Goal: Information Seeking & Learning: Check status

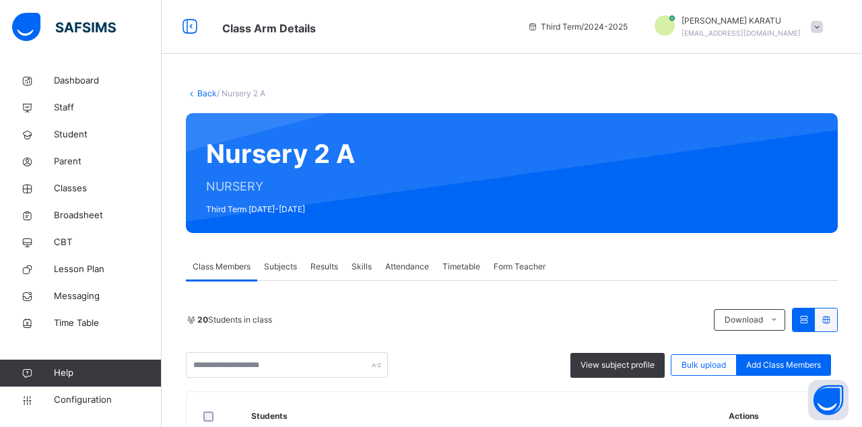
click at [77, 216] on span "Broadsheet" at bounding box center [108, 215] width 108 height 13
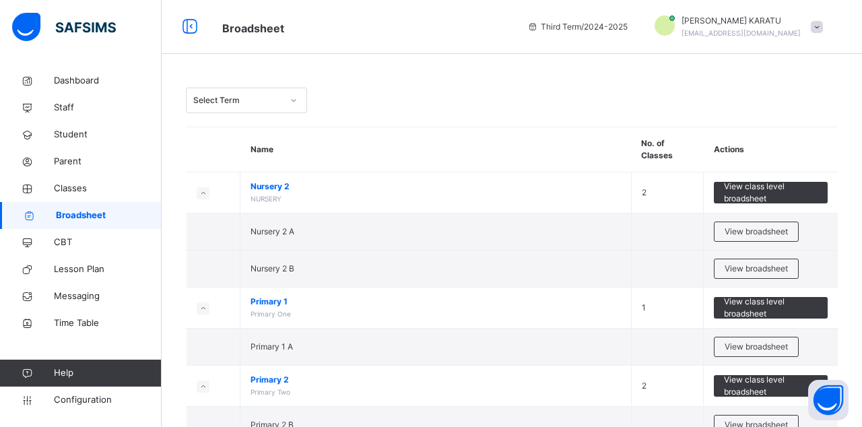
click at [755, 230] on span "View broadsheet" at bounding box center [755, 232] width 63 height 12
click at [759, 232] on span "View broadsheet" at bounding box center [755, 232] width 63 height 12
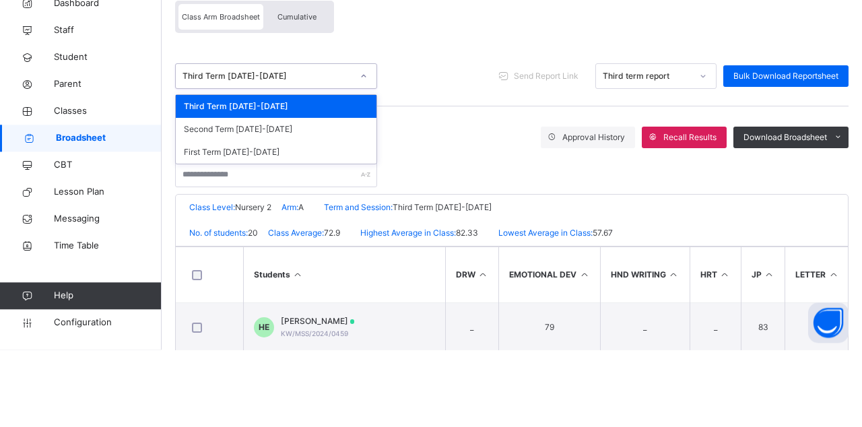
scroll to position [48, 0]
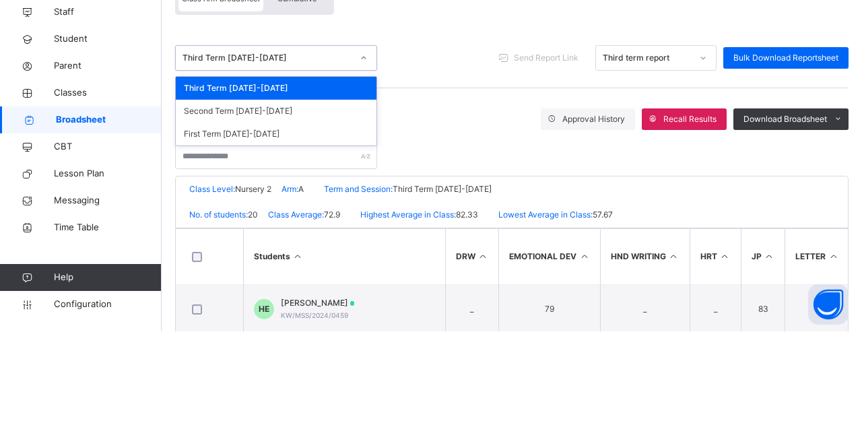
click at [211, 182] on div "Third Term [DATE]-[DATE]" at bounding box center [276, 183] width 201 height 23
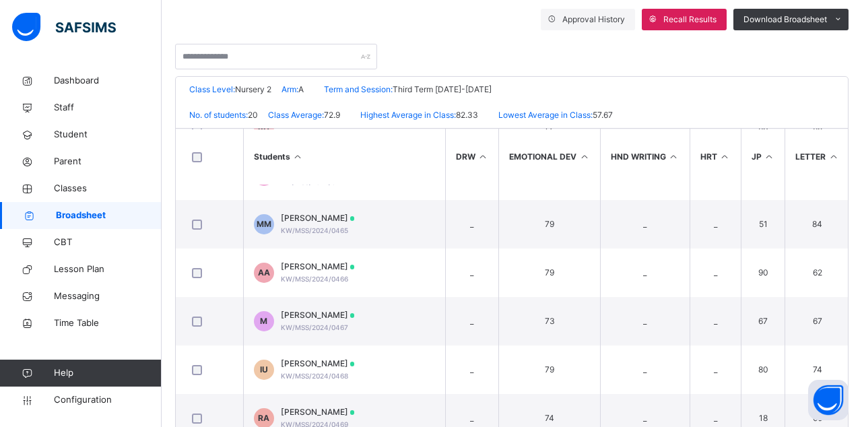
scroll to position [277, 0]
click at [300, 316] on span "[PERSON_NAME]" at bounding box center [318, 314] width 74 height 12
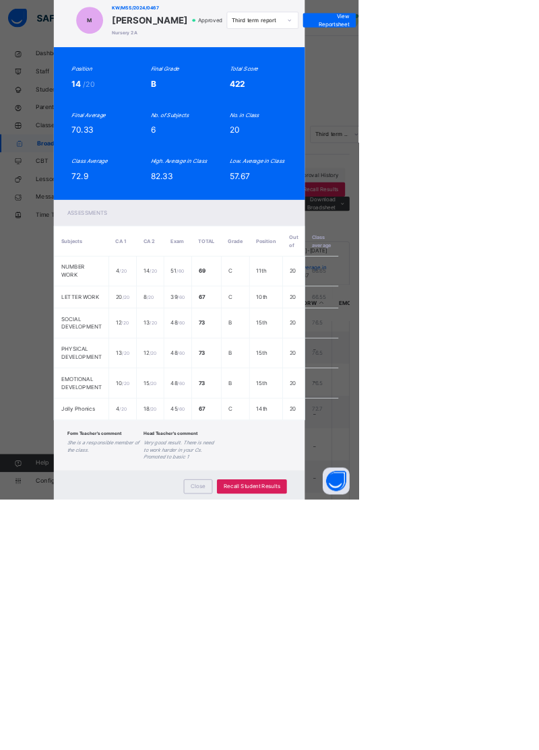
scroll to position [0, 0]
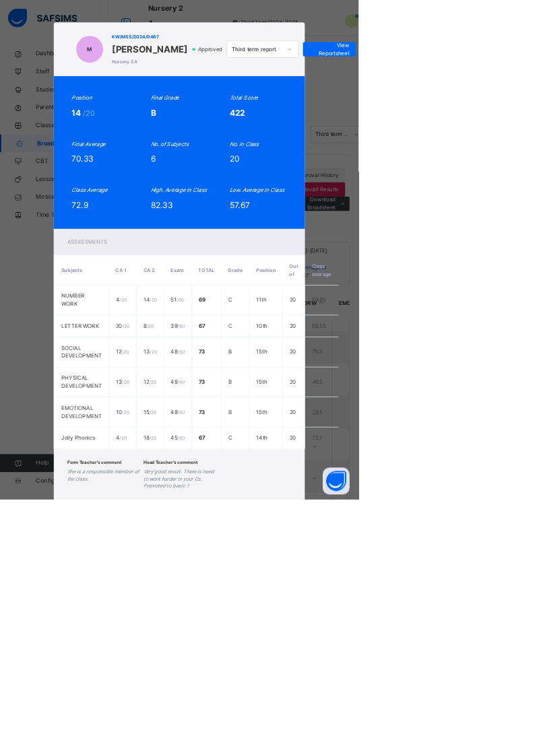
click at [375, 426] on td "C" at bounding box center [354, 490] width 42 height 33
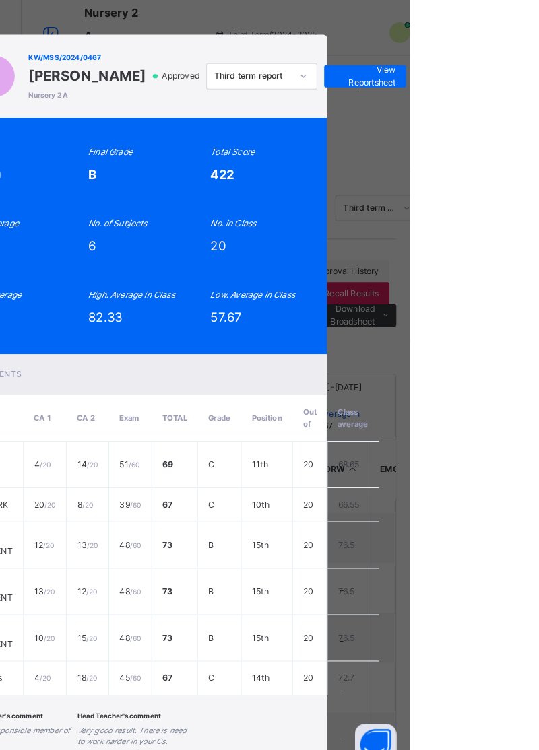
click at [276, 137] on div "M KW/MSS/2024/0467 [PERSON_NAME] 2 A Approved Third term report View Reportshee…" at bounding box center [269, 375] width 539 height 750
click at [291, 113] on div "M KW/MSS/2024/0467 [PERSON_NAME] 2 A Approved Third term report View Reportshee…" at bounding box center [269, 375] width 539 height 750
click at [539, 395] on div "M KW/MSS/2024/0467 [PERSON_NAME] 2 A Approved Third term report View Reportshee…" at bounding box center [269, 375] width 539 height 750
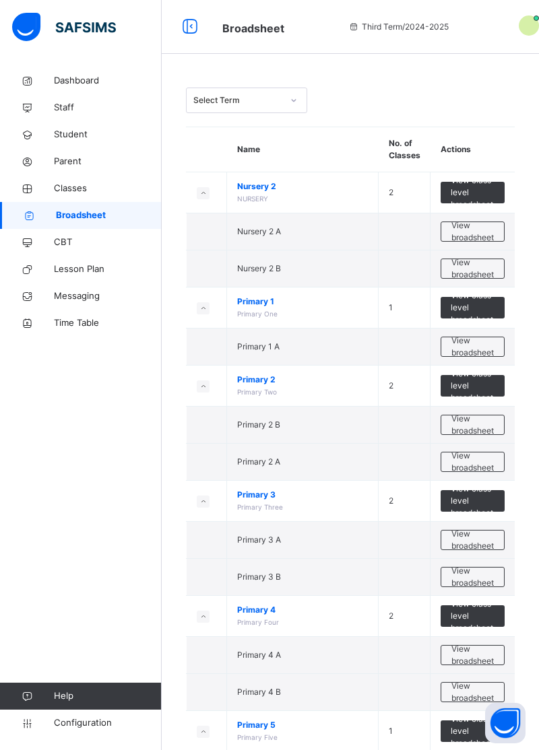
click at [469, 277] on td "View broadsheet" at bounding box center [472, 268] width 85 height 37
click at [475, 273] on span "View broadsheet" at bounding box center [472, 269] width 42 height 24
click at [463, 233] on span "View broadsheet" at bounding box center [472, 231] width 42 height 24
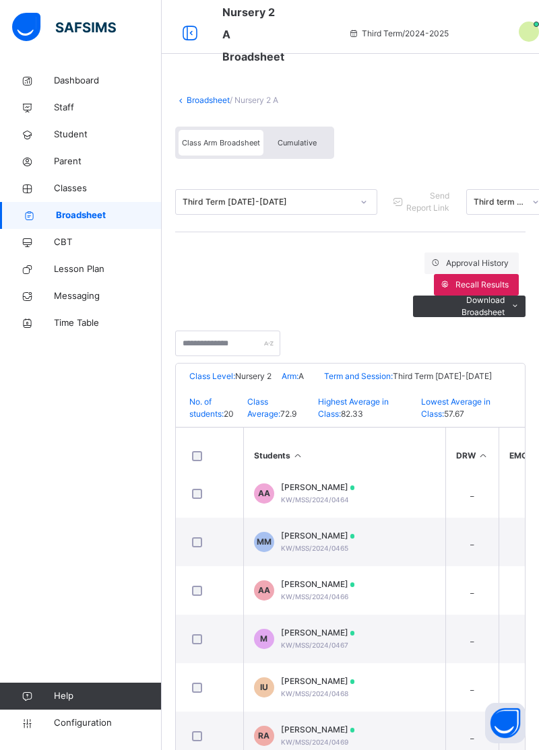
scroll to position [258, 0]
click at [355, 426] on div "[PERSON_NAME]/MSS/2024/0467" at bounding box center [318, 638] width 74 height 24
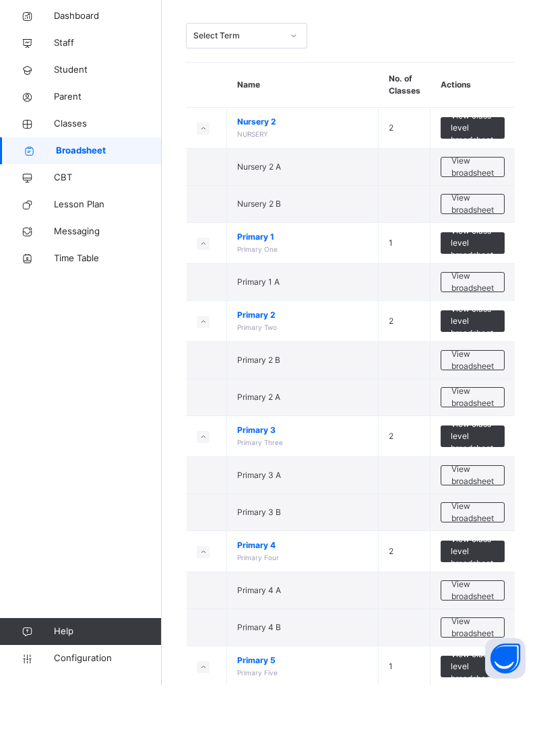
click at [481, 232] on span "View broadsheet" at bounding box center [472, 231] width 42 height 24
click at [469, 273] on span "View broadsheet" at bounding box center [472, 269] width 42 height 24
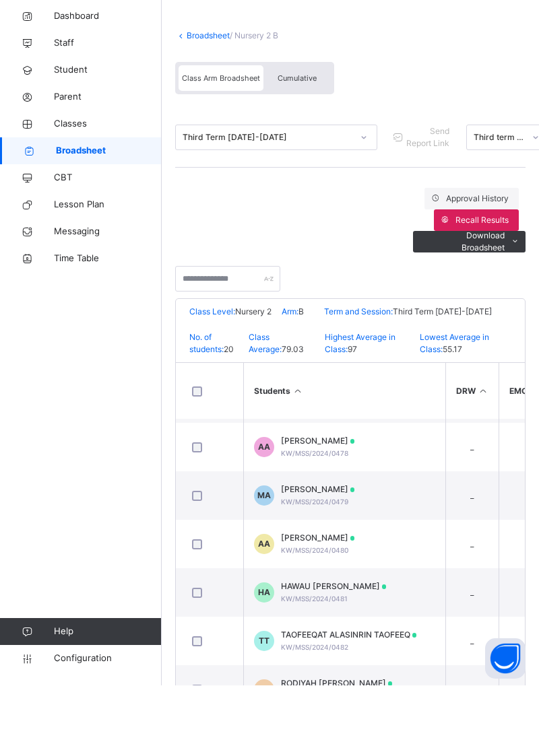
scroll to position [100, 0]
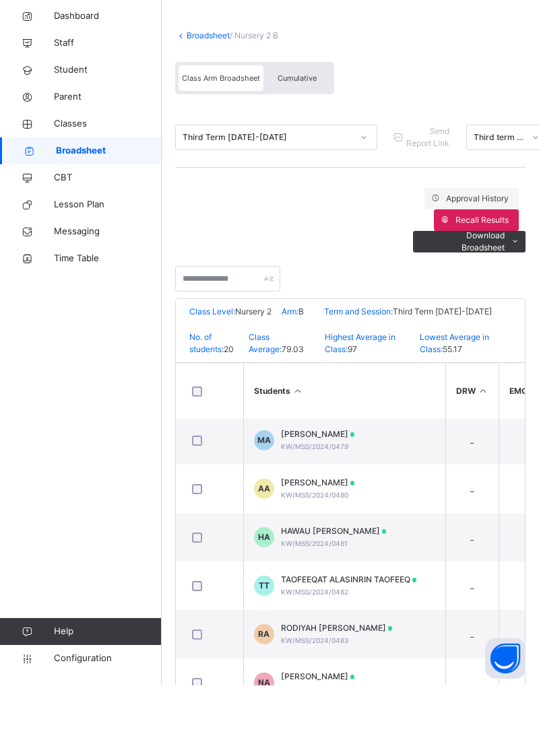
click at [353, 426] on div "RODIYAH [PERSON_NAME] KW/MSS/2024/0483" at bounding box center [337, 699] width 112 height 24
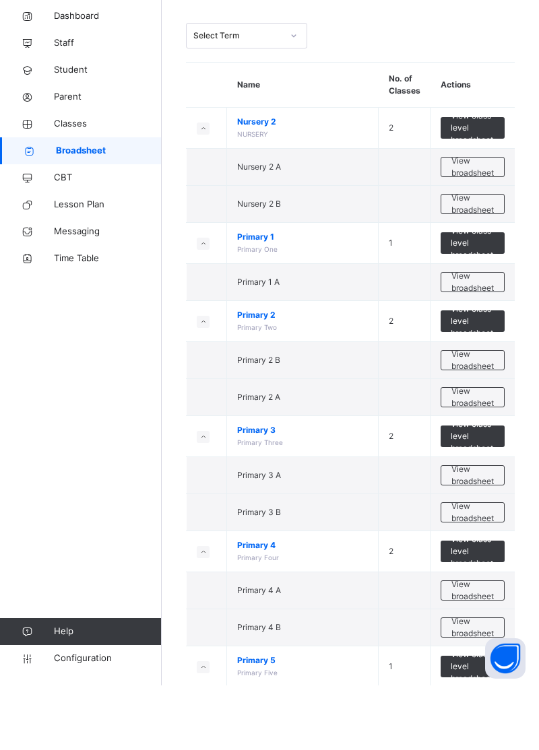
click at [465, 426] on span "View broadsheet" at bounding box center [472, 655] width 42 height 24
click at [469, 426] on span "View broadsheet" at bounding box center [472, 540] width 42 height 24
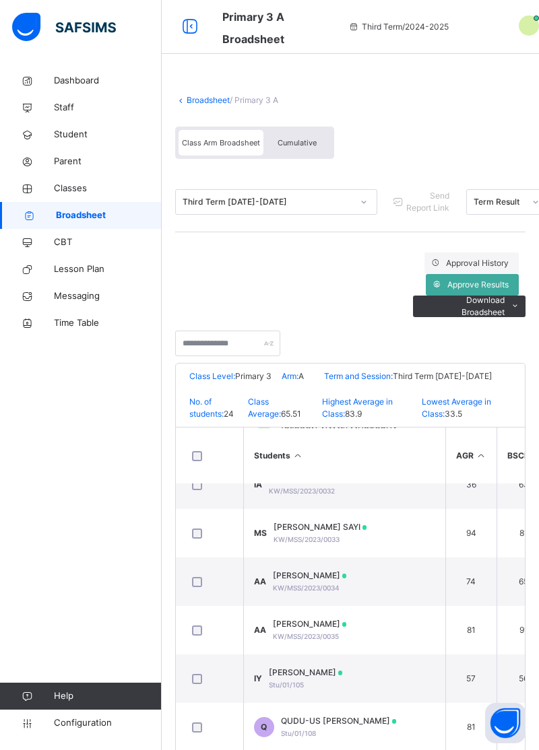
scroll to position [120, 0]
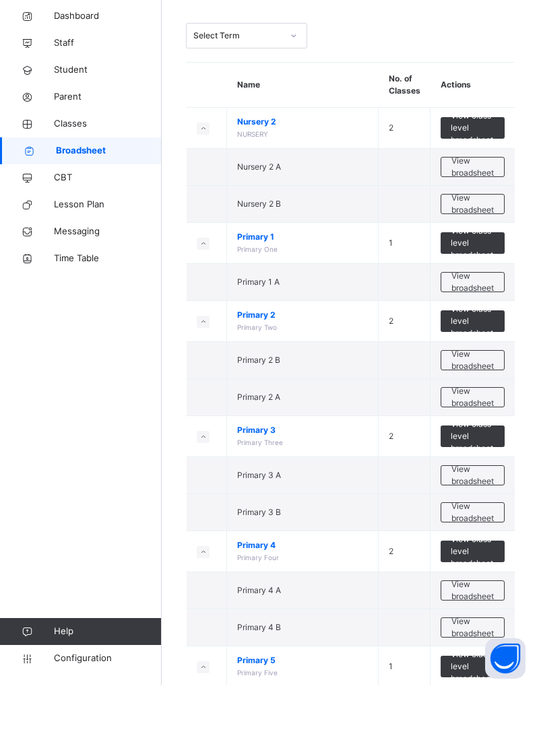
click at [463, 426] on span "View broadsheet" at bounding box center [472, 577] width 42 height 24
click at [470, 426] on span "View broadsheet" at bounding box center [472, 540] width 42 height 24
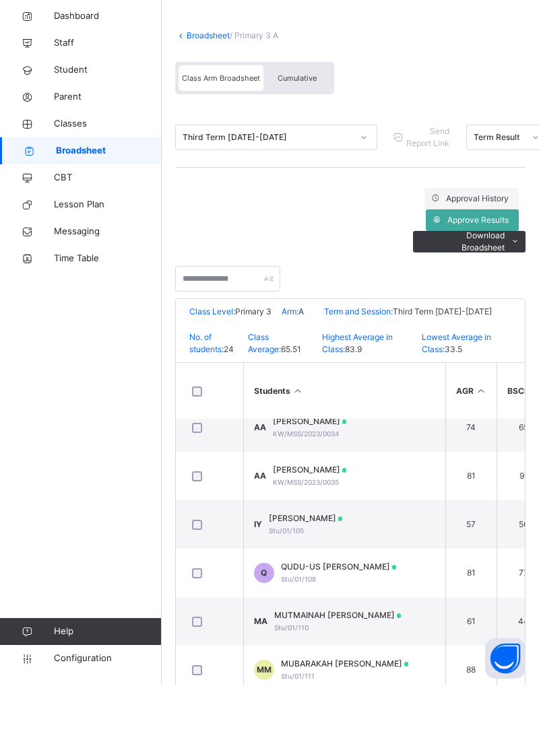
scroll to position [212, 0]
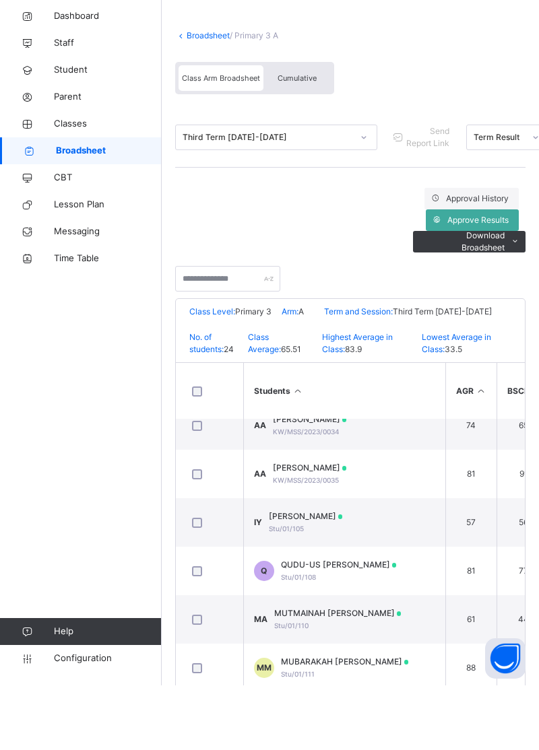
click at [380, 426] on span "MUTMAINAH [PERSON_NAME]" at bounding box center [337, 678] width 127 height 12
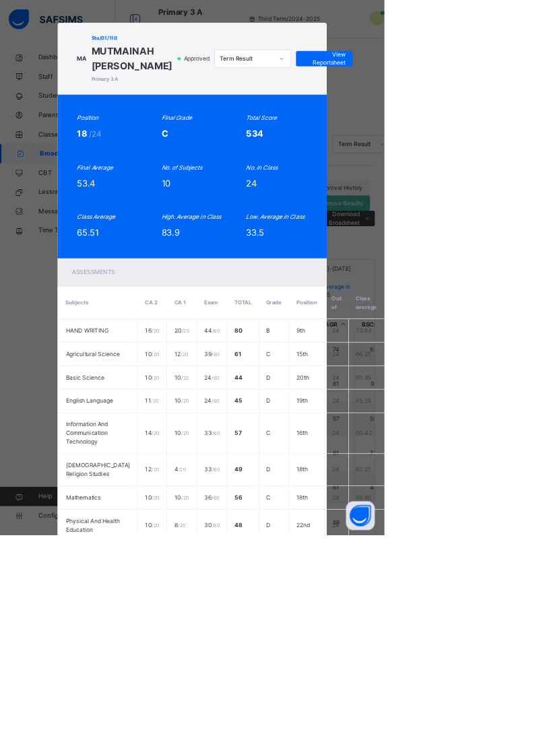
scroll to position [1, 0]
